Goal: Transaction & Acquisition: Purchase product/service

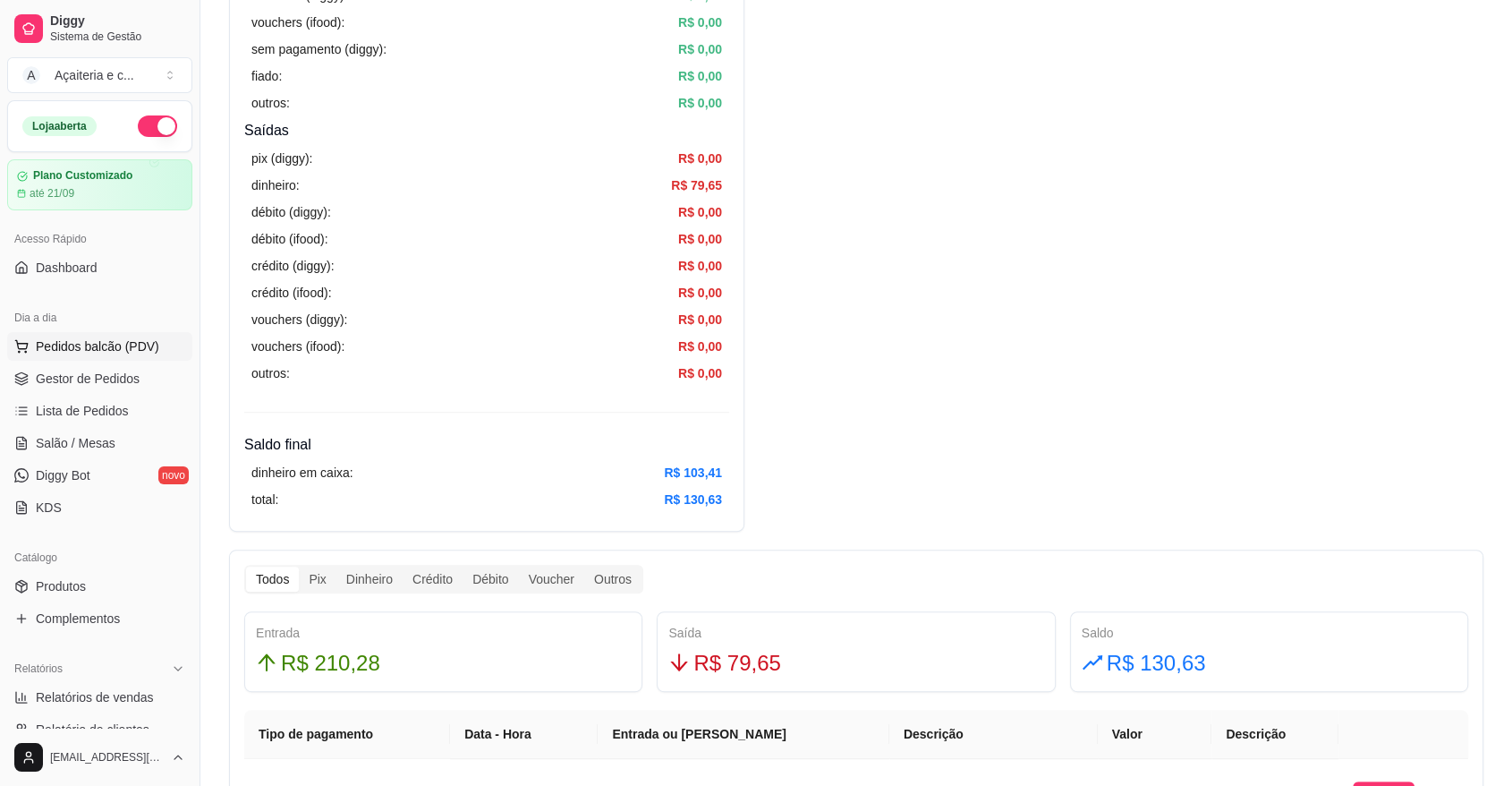
click at [137, 351] on span "Pedidos balcão (PDV)" at bounding box center [97, 346] width 123 height 17
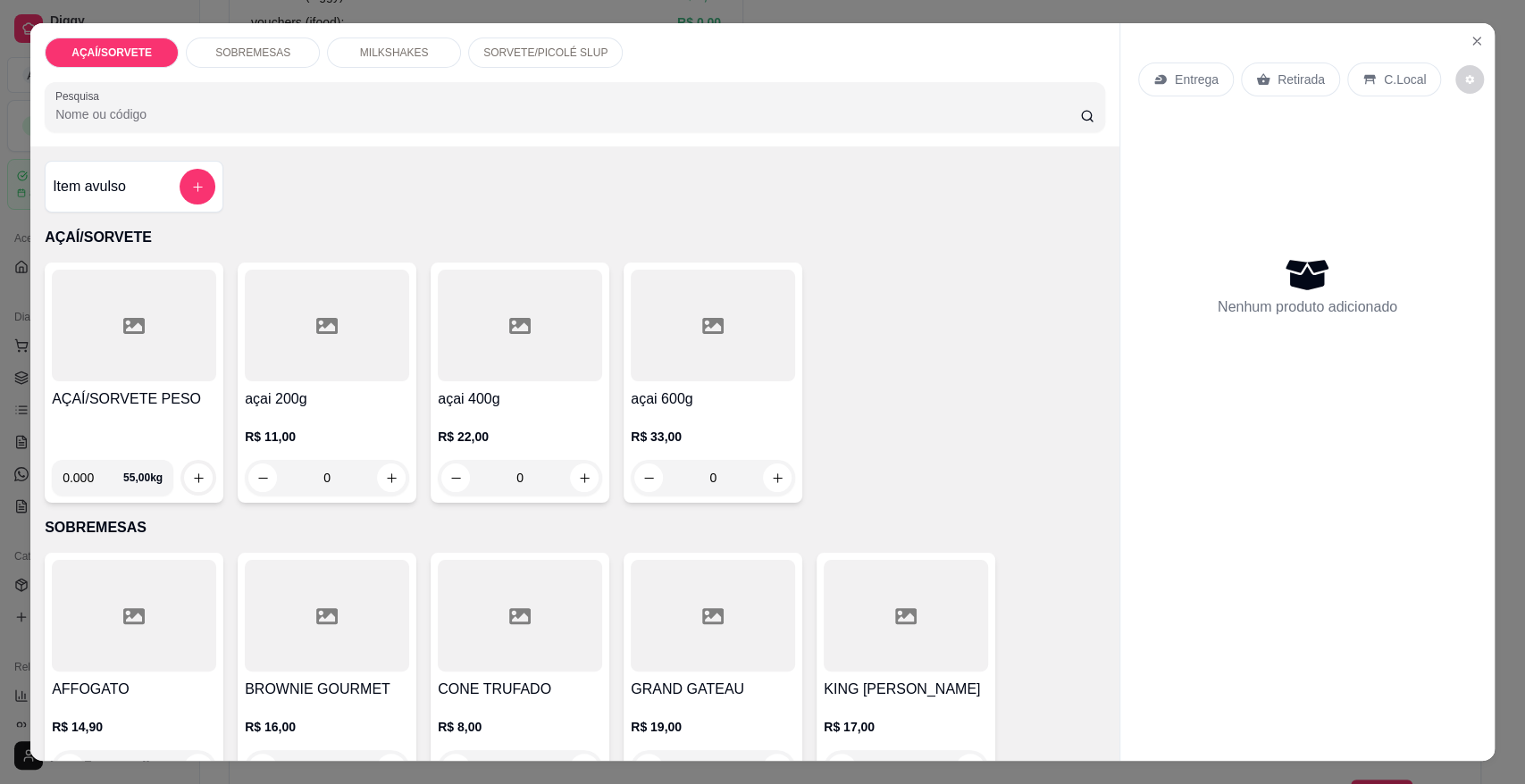
click at [147, 399] on h4 "AÇAÍ/SORVETE PESO" at bounding box center [135, 399] width 165 height 21
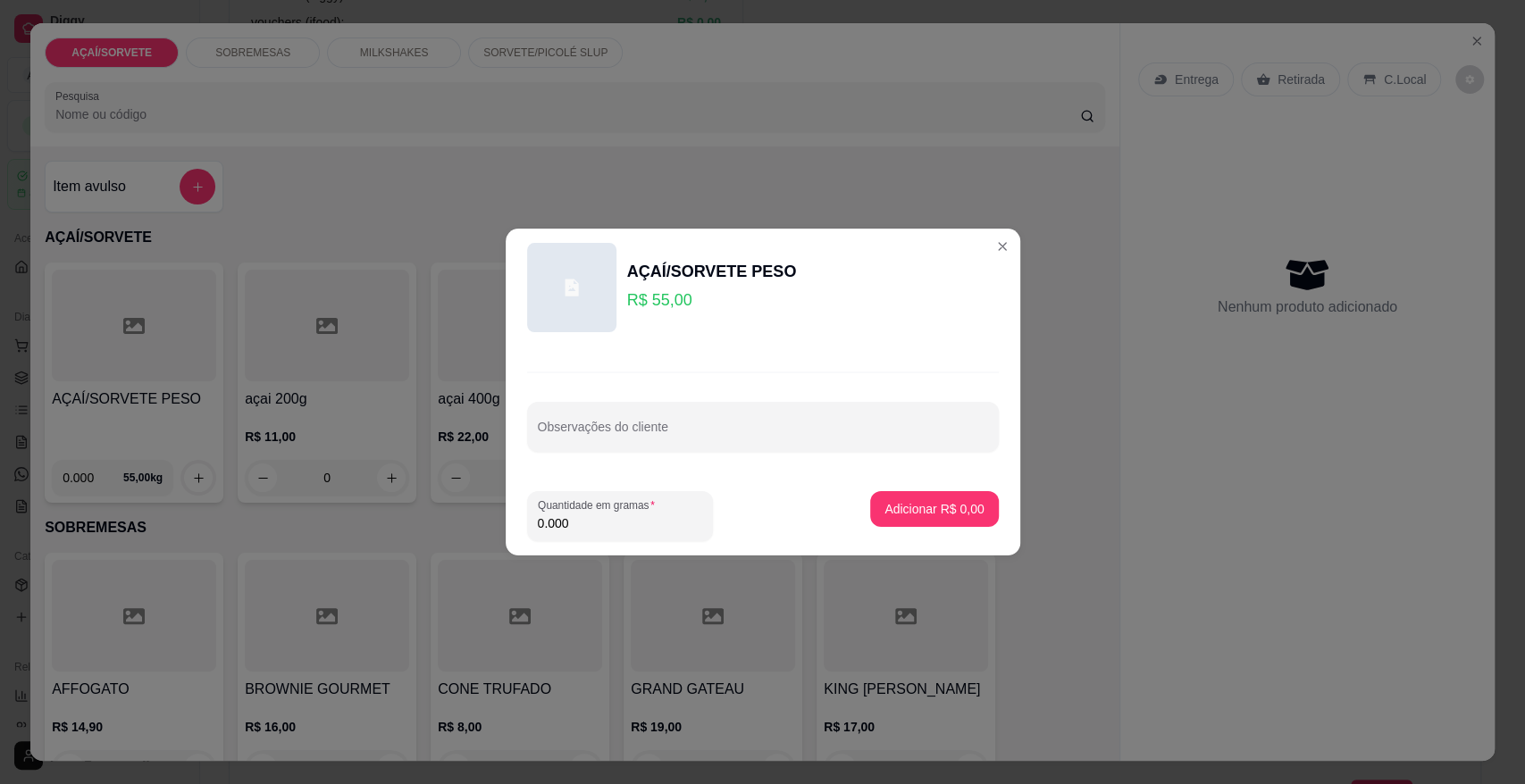
click at [628, 531] on input "0.000" at bounding box center [620, 523] width 165 height 17
type input "0.146"
click at [898, 525] on button "Adicionar R$ 8,03" at bounding box center [933, 509] width 124 height 35
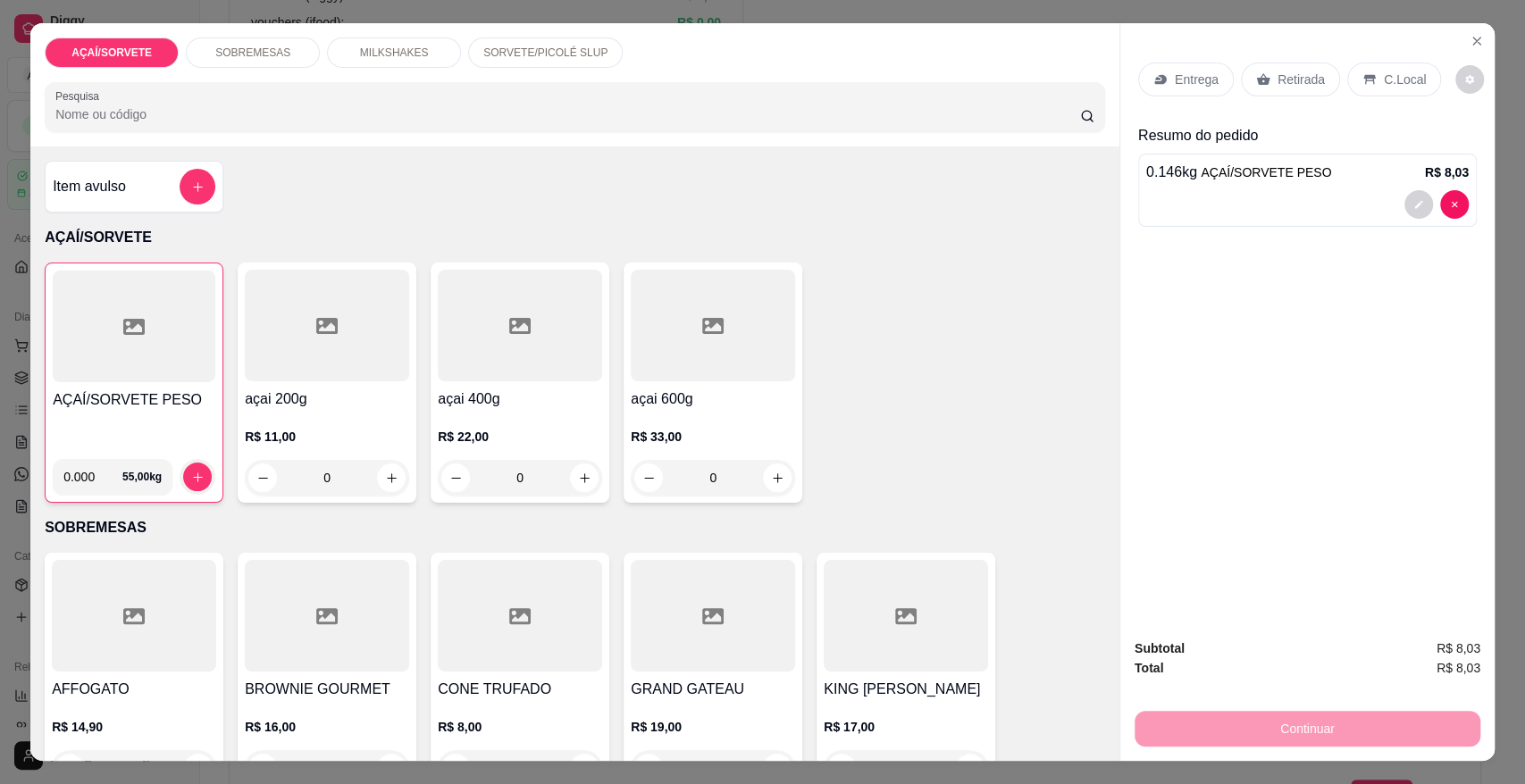
click at [1277, 86] on p "Retirada" at bounding box center [1300, 79] width 47 height 17
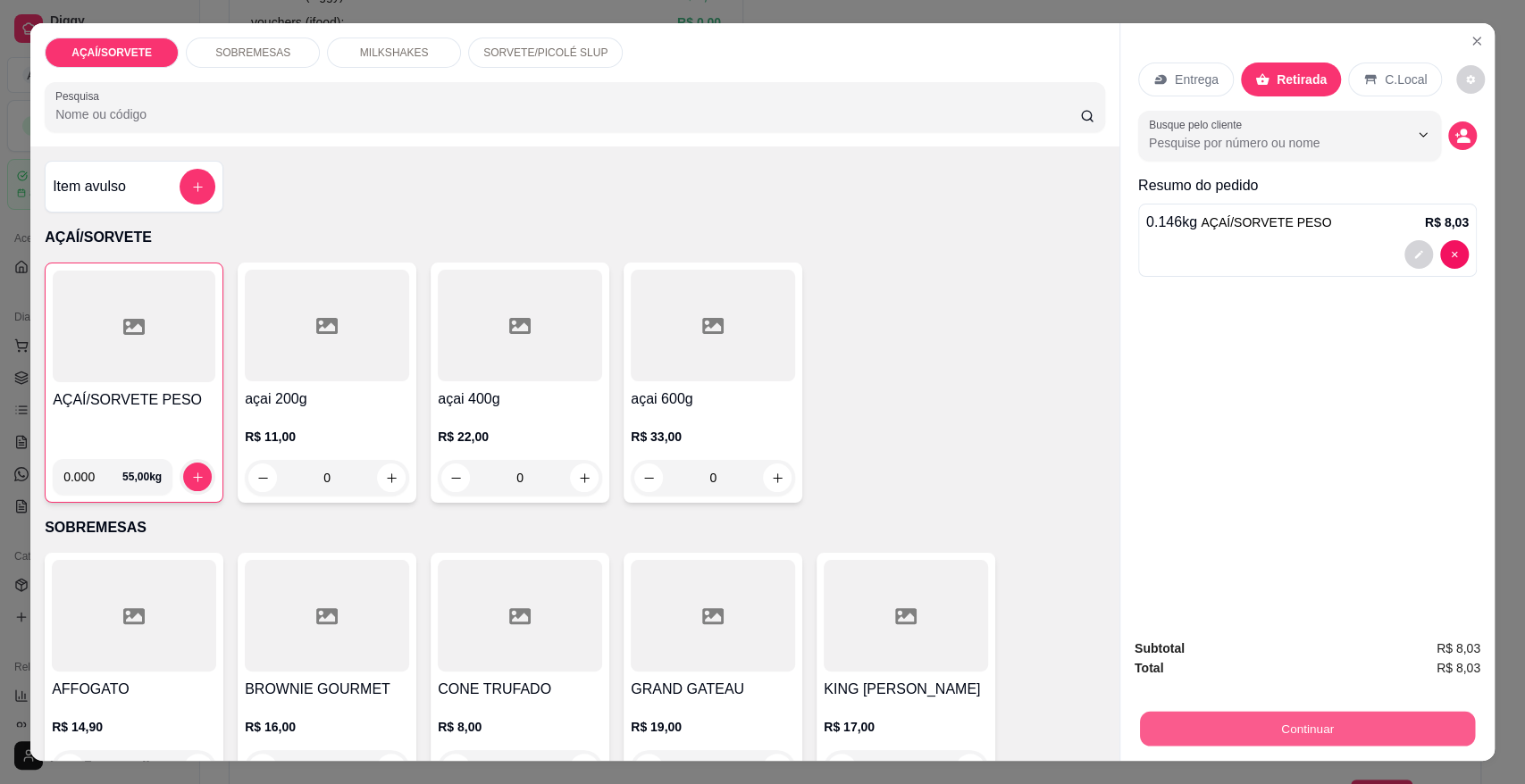
click at [1270, 725] on button "Continuar" at bounding box center [1307, 728] width 335 height 35
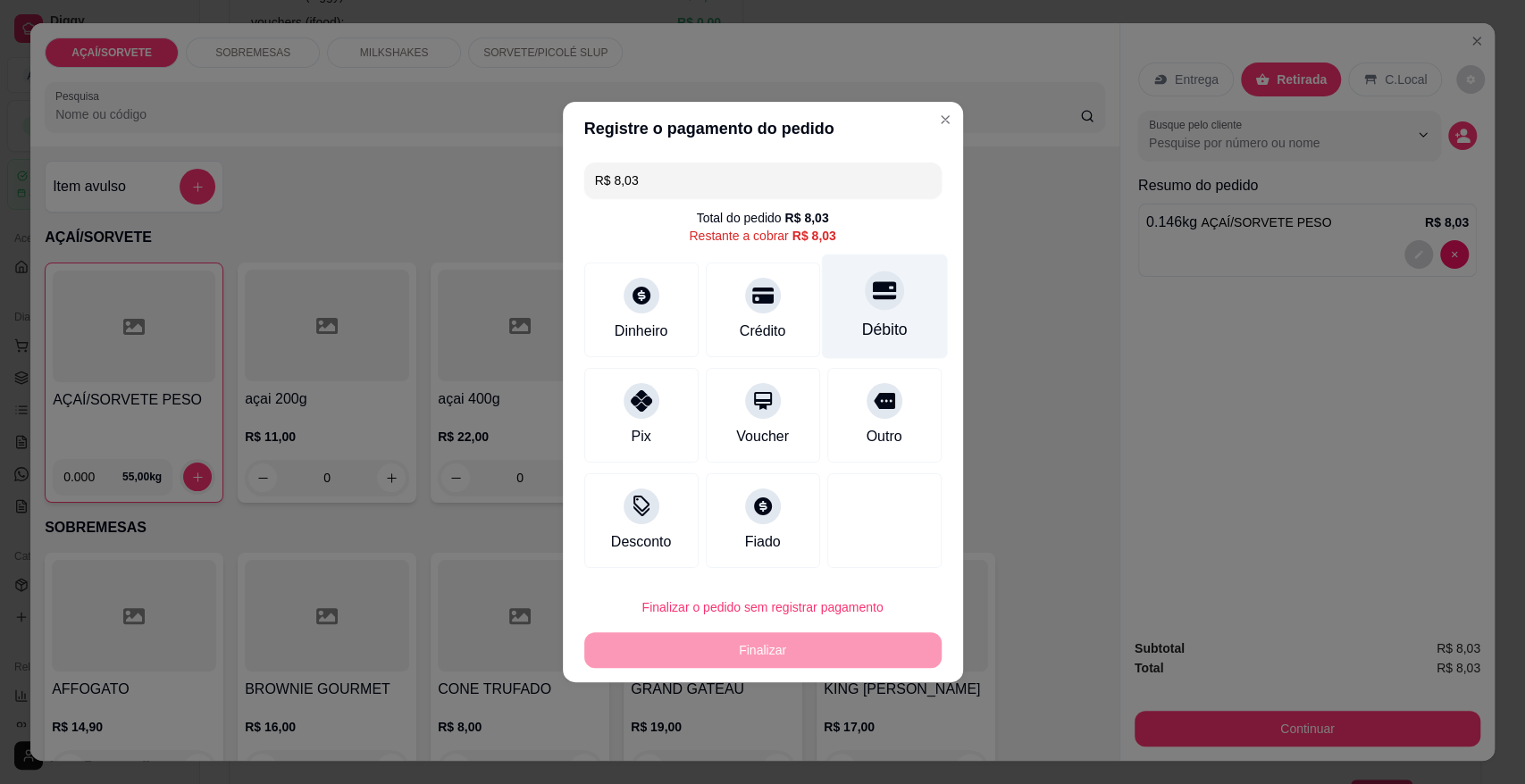
click at [861, 310] on div "Débito" at bounding box center [884, 307] width 126 height 105
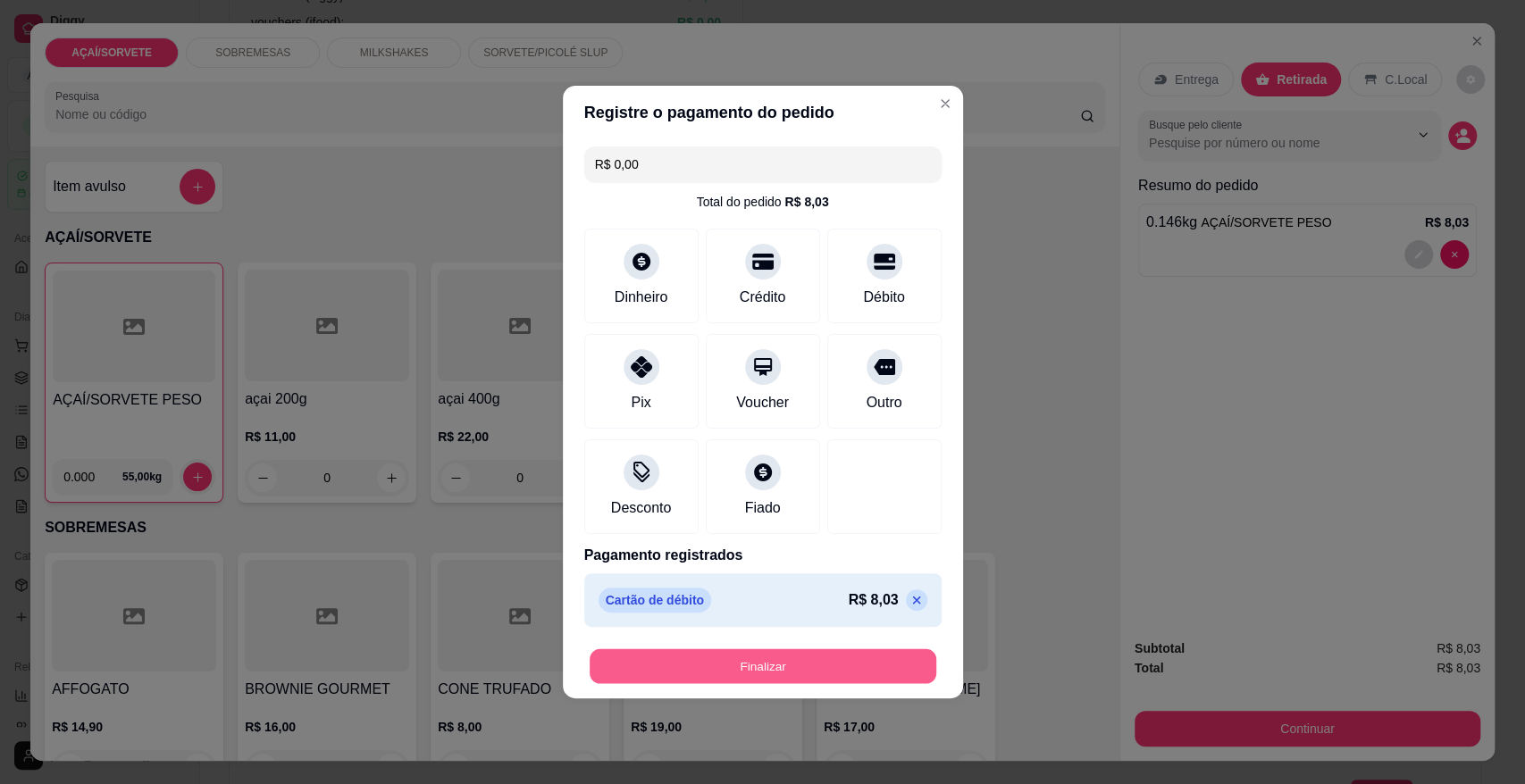
click at [804, 673] on button "Finalizar" at bounding box center [763, 667] width 347 height 35
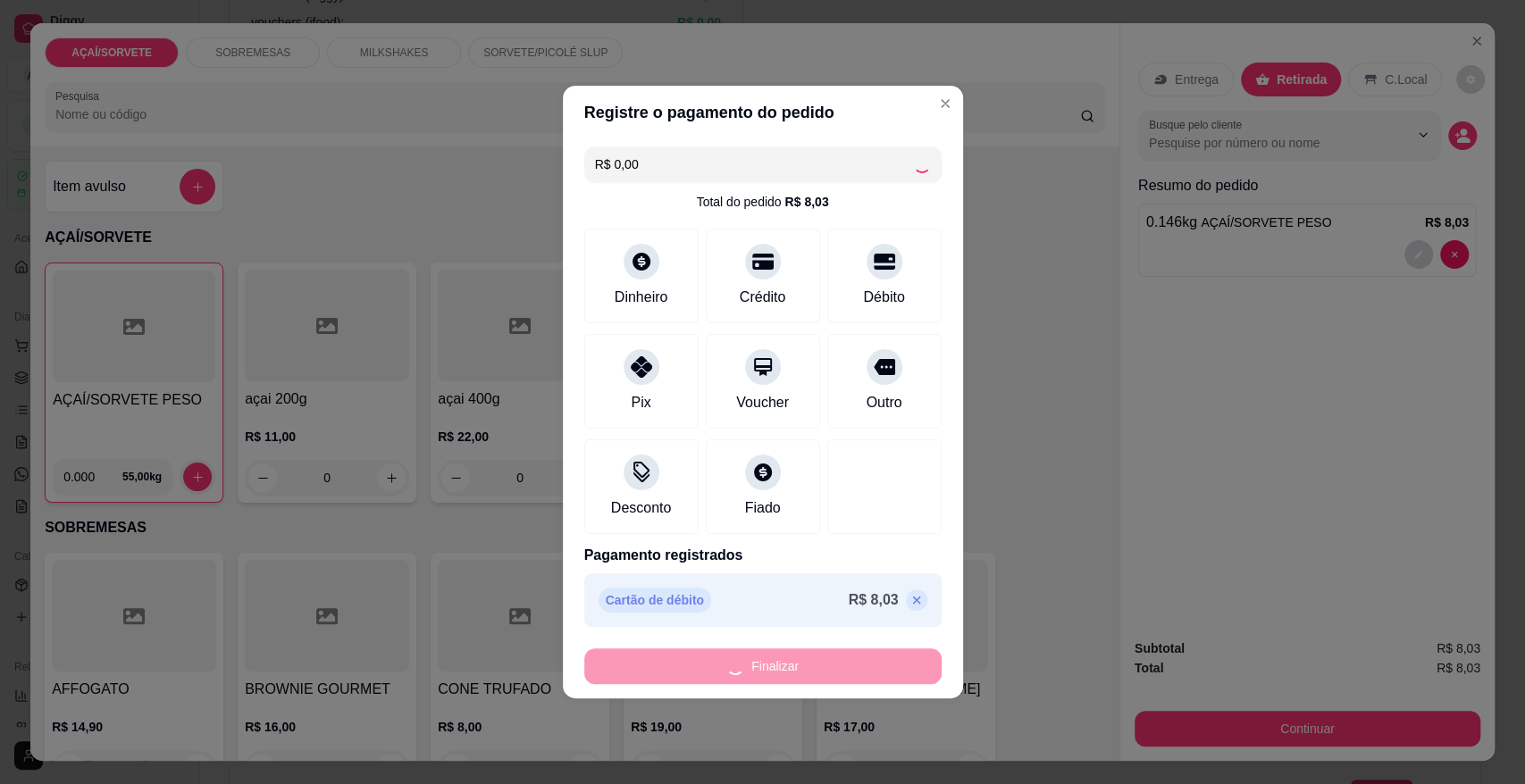
type input "-R$ 8,03"
